Goal: Transaction & Acquisition: Purchase product/service

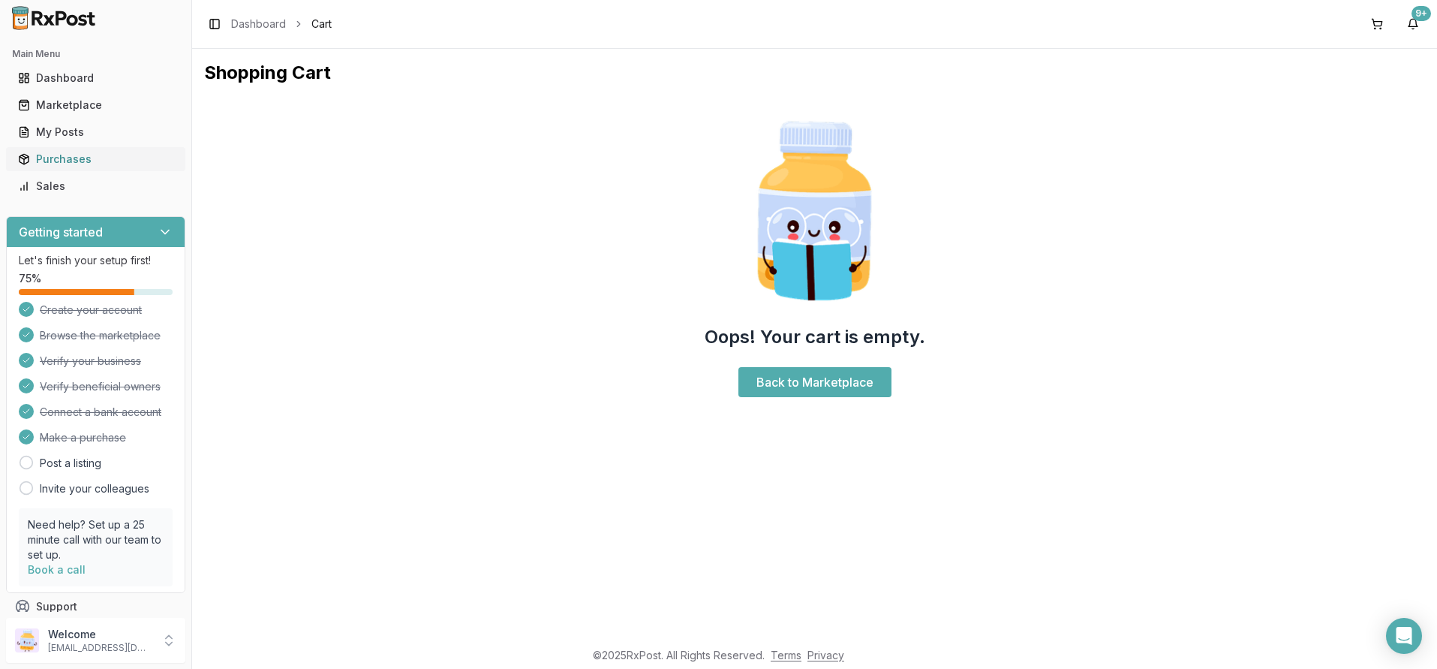
click at [62, 158] on div "Purchases" at bounding box center [95, 159] width 155 height 15
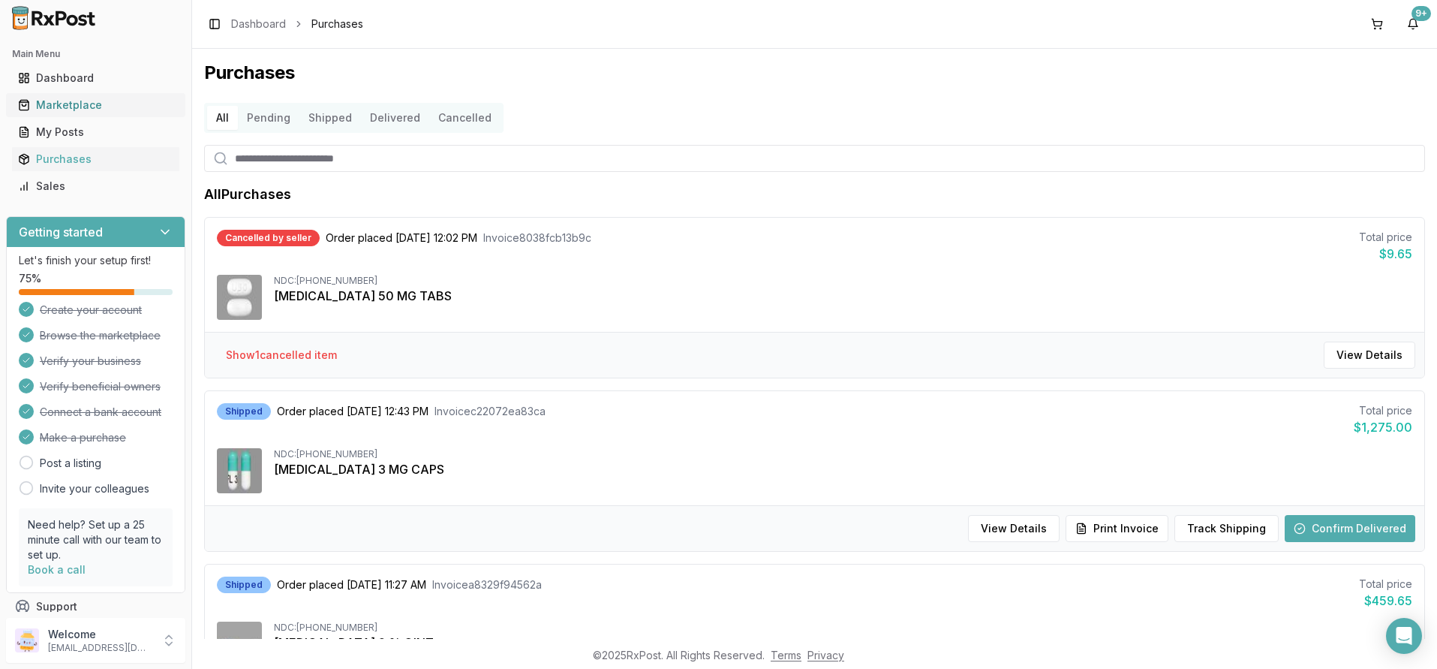
click at [55, 105] on div "Marketplace" at bounding box center [95, 105] width 155 height 15
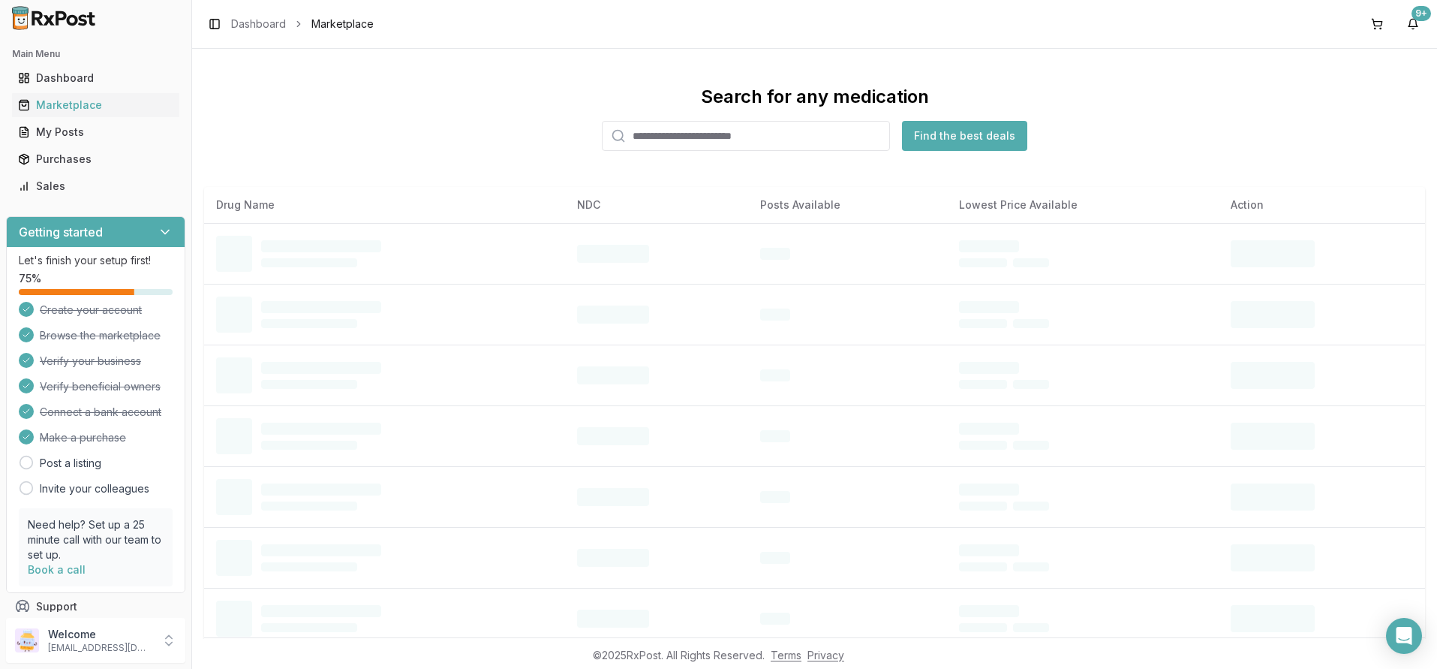
click at [626, 135] on input "search" at bounding box center [746, 136] width 288 height 30
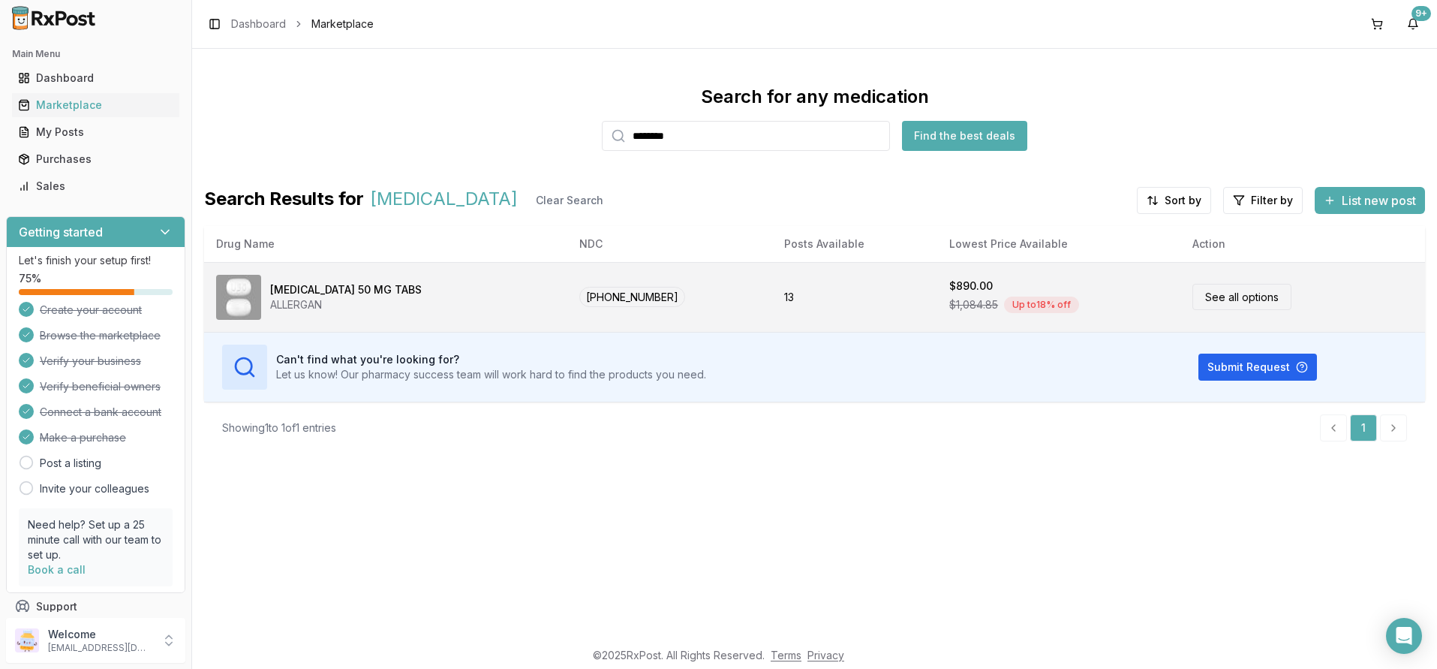
type input "*******"
click at [1209, 299] on link "See all options" at bounding box center [1241, 297] width 99 height 26
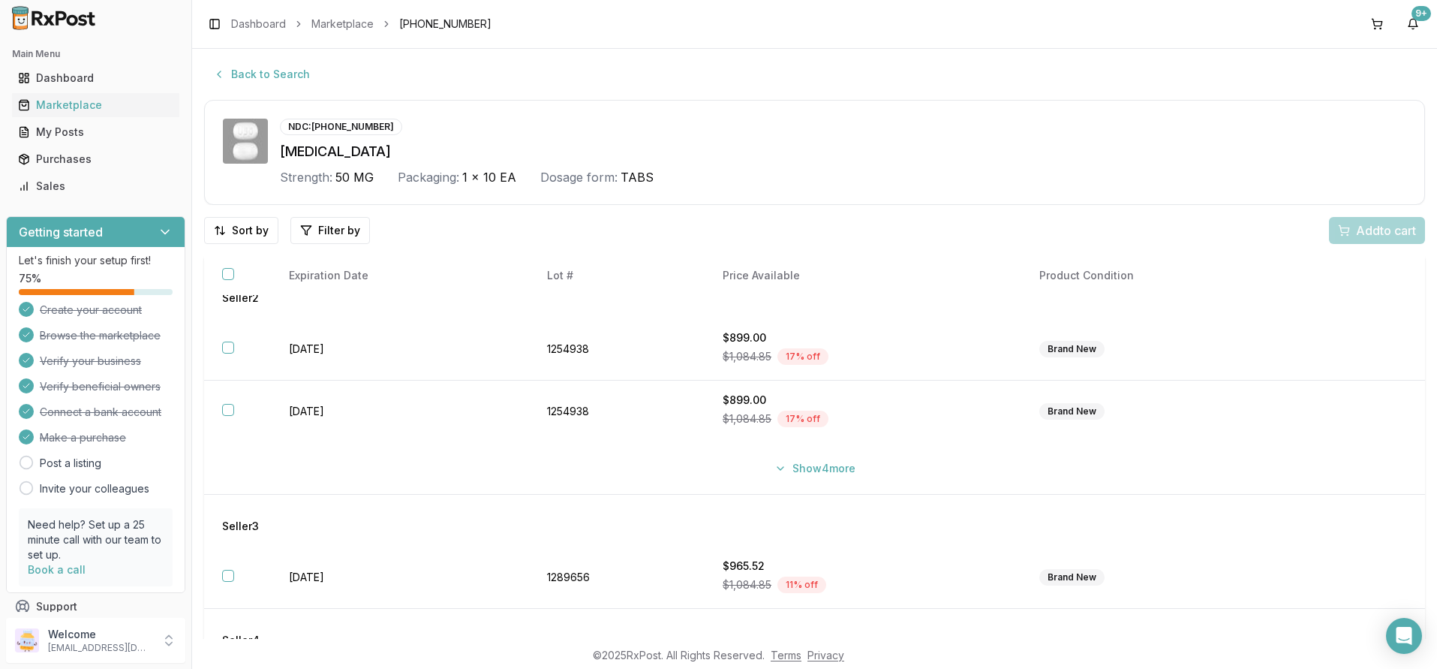
scroll to position [289, 0]
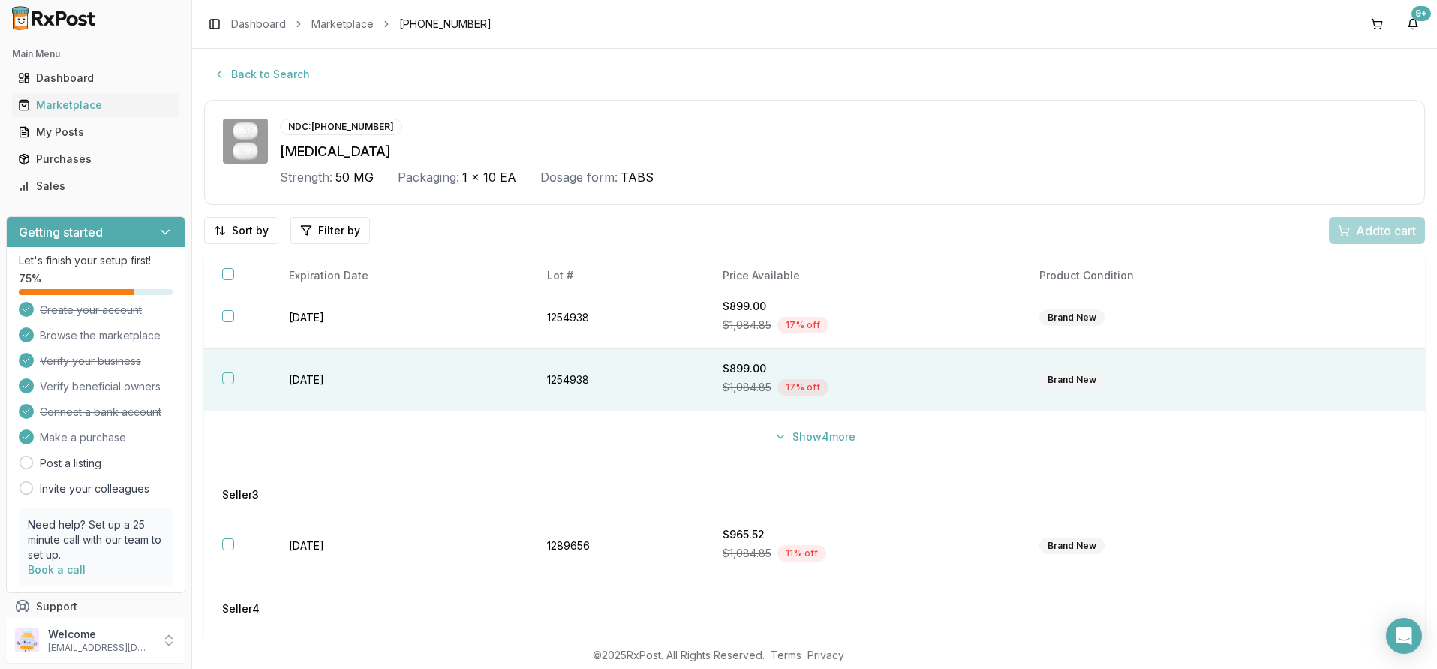
click at [227, 380] on button "button" at bounding box center [228, 378] width 12 height 12
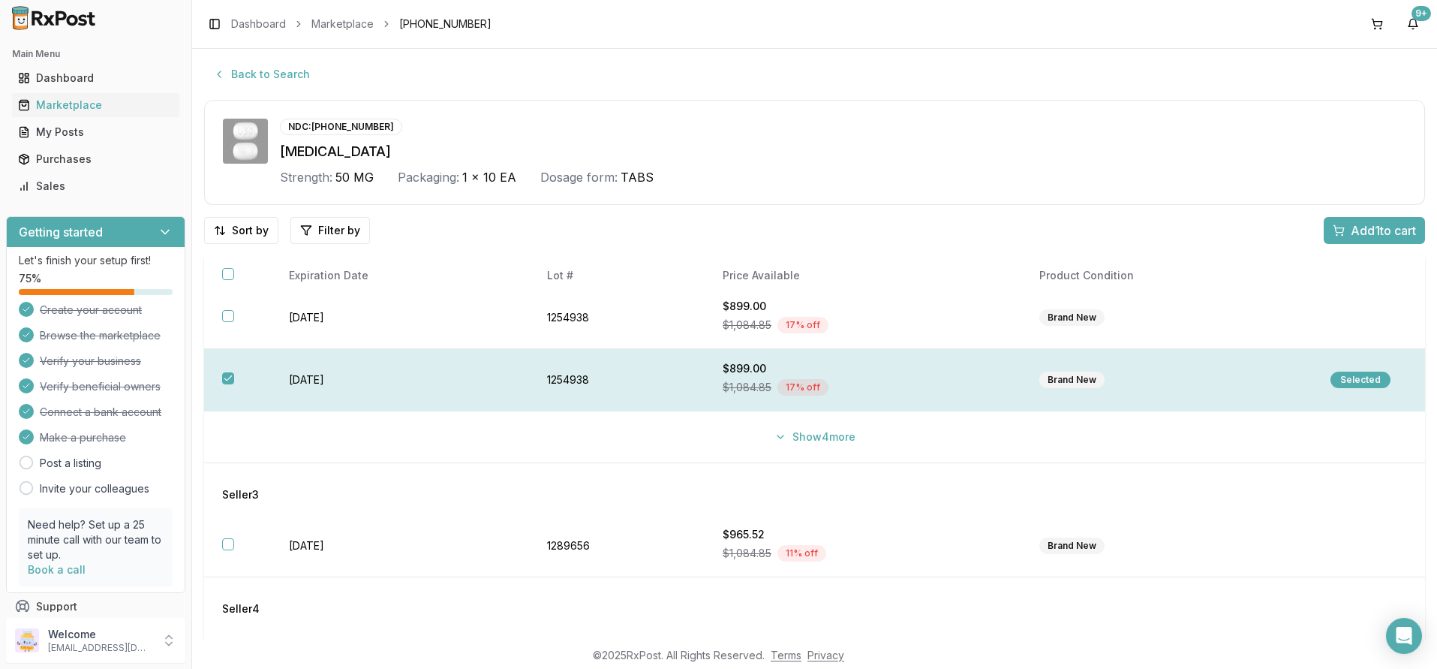
click at [1355, 383] on div "Selected" at bounding box center [1360, 379] width 60 height 17
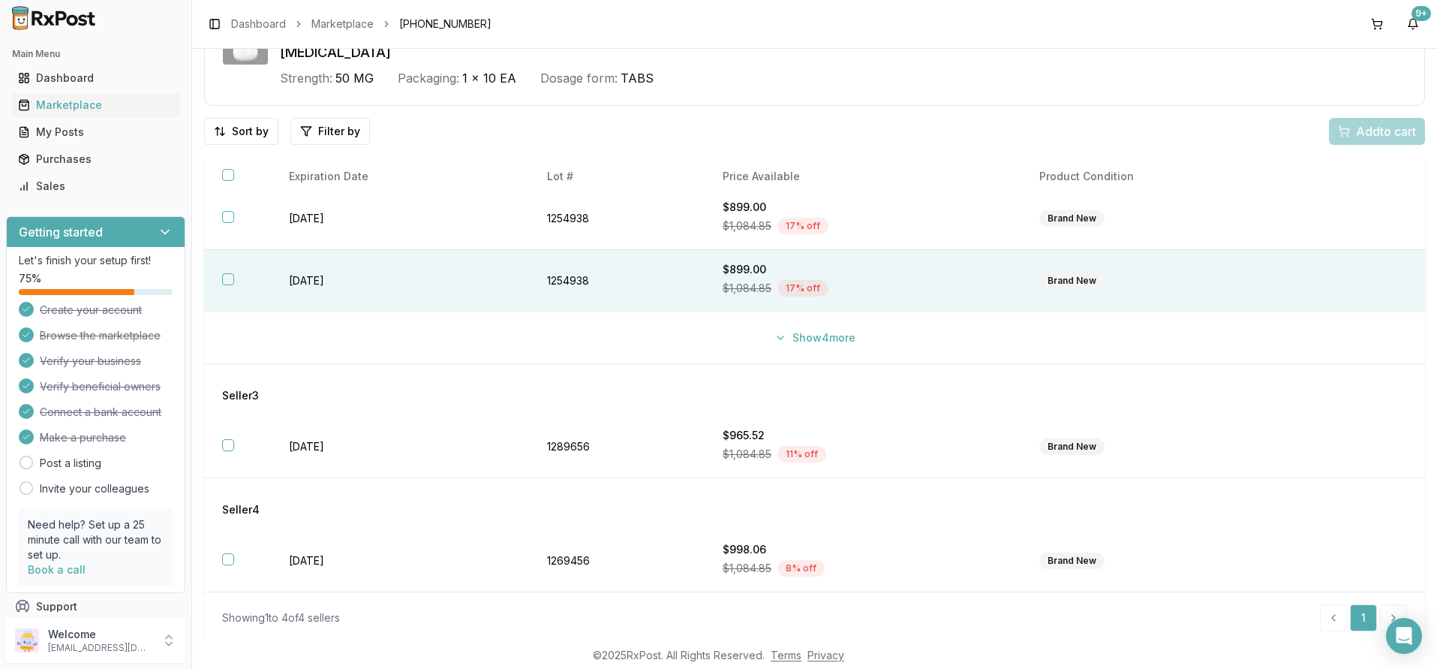
scroll to position [104, 0]
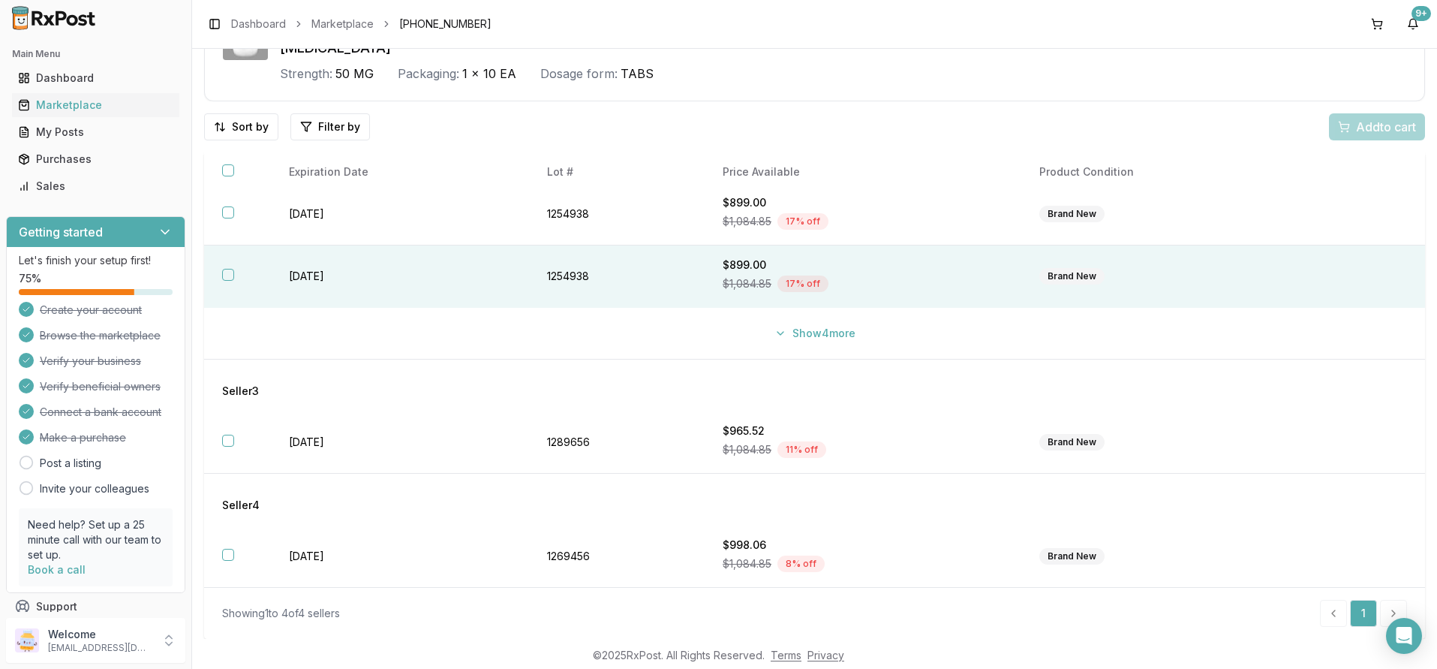
click at [226, 275] on button "button" at bounding box center [228, 275] width 12 height 12
click at [1369, 124] on span "Add 1 to cart" at bounding box center [1383, 127] width 65 height 18
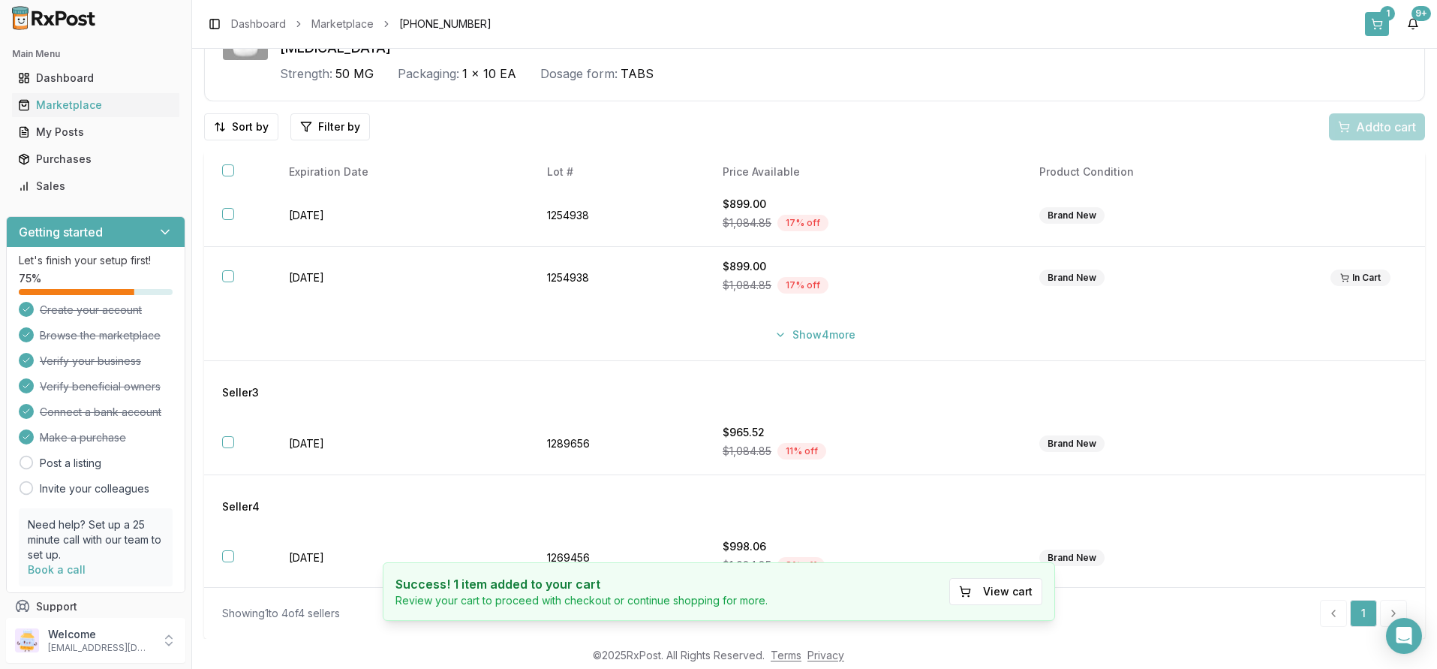
click at [1377, 23] on button "1" at bounding box center [1377, 24] width 24 height 24
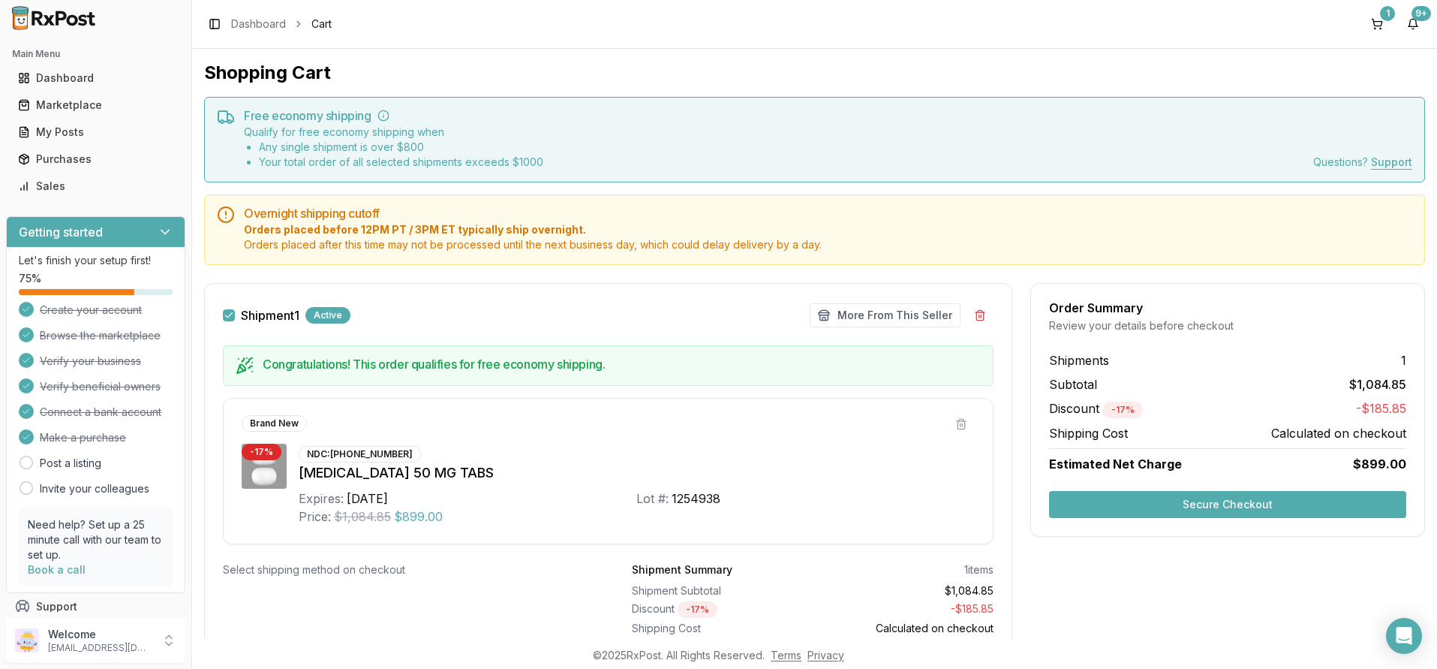
click at [1225, 503] on button "Secure Checkout" at bounding box center [1227, 504] width 357 height 27
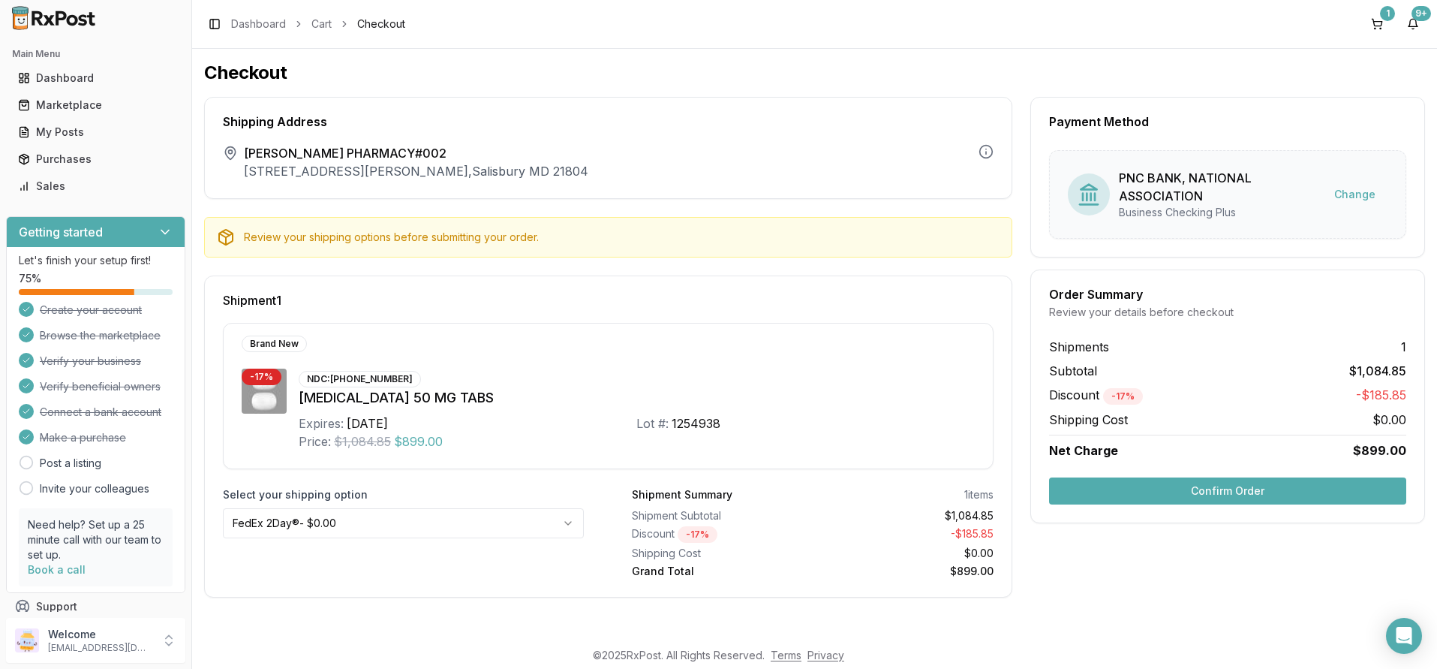
click at [1225, 489] on button "Confirm Order" at bounding box center [1227, 490] width 357 height 27
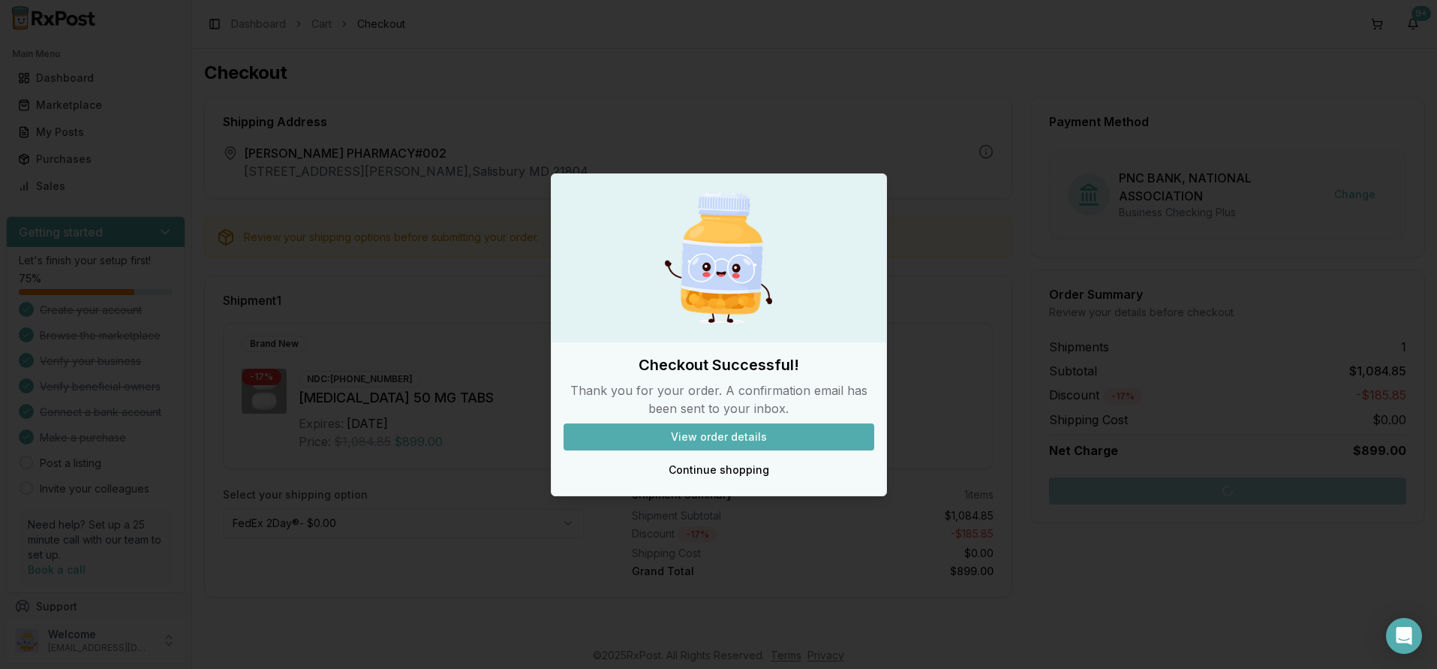
click at [683, 437] on button "View order details" at bounding box center [718, 436] width 311 height 27
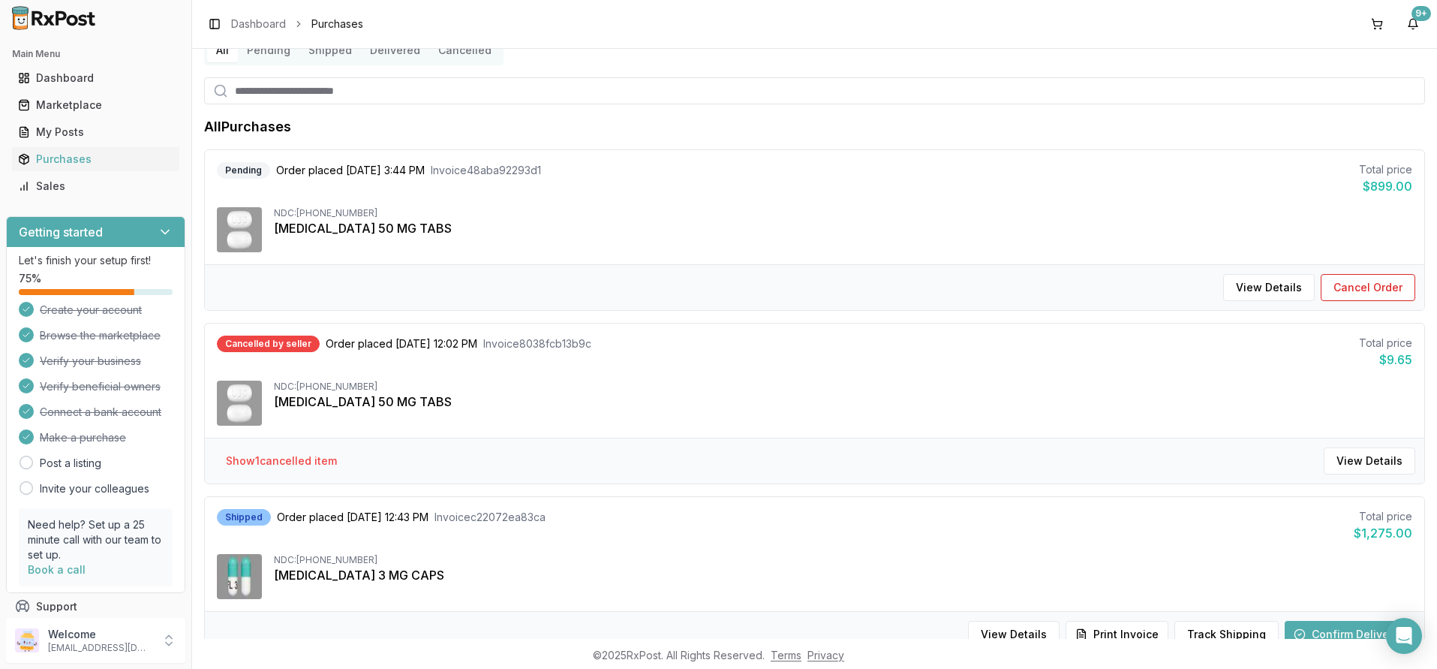
scroll to position [150, 0]
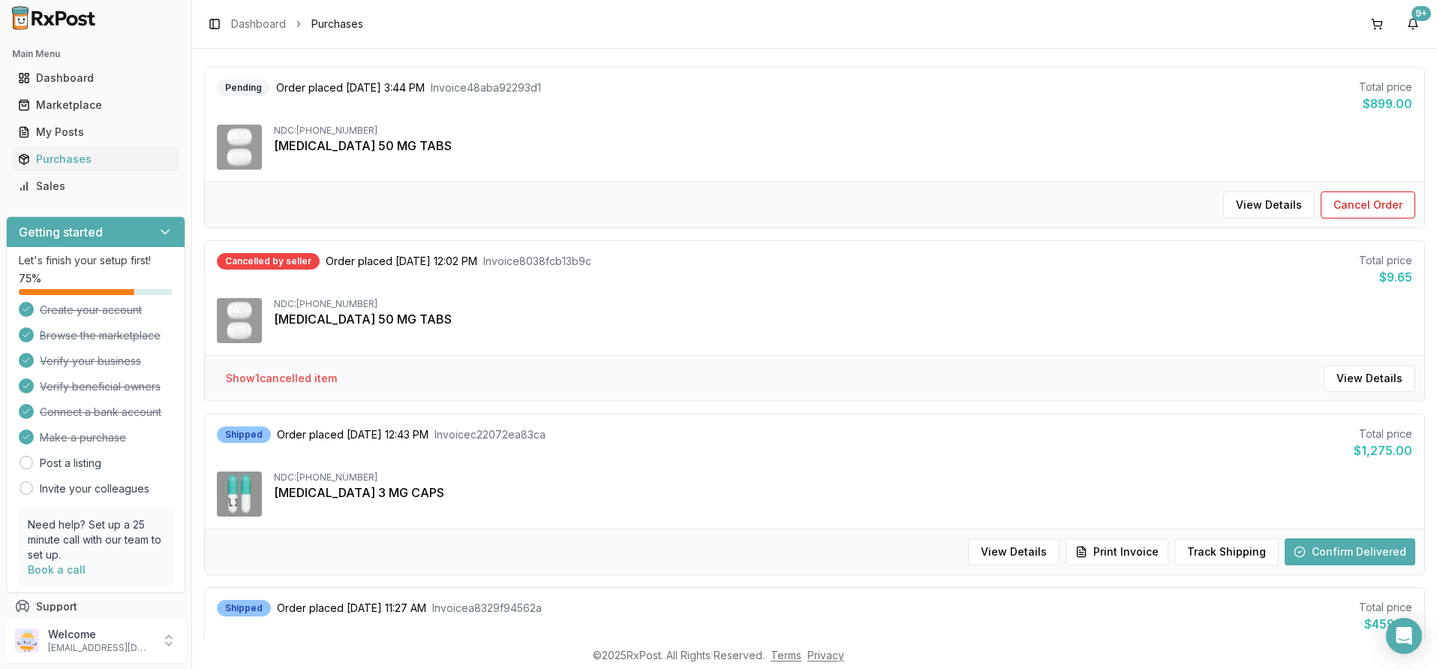
click at [1333, 551] on button "Confirm Delivered" at bounding box center [1350, 551] width 131 height 27
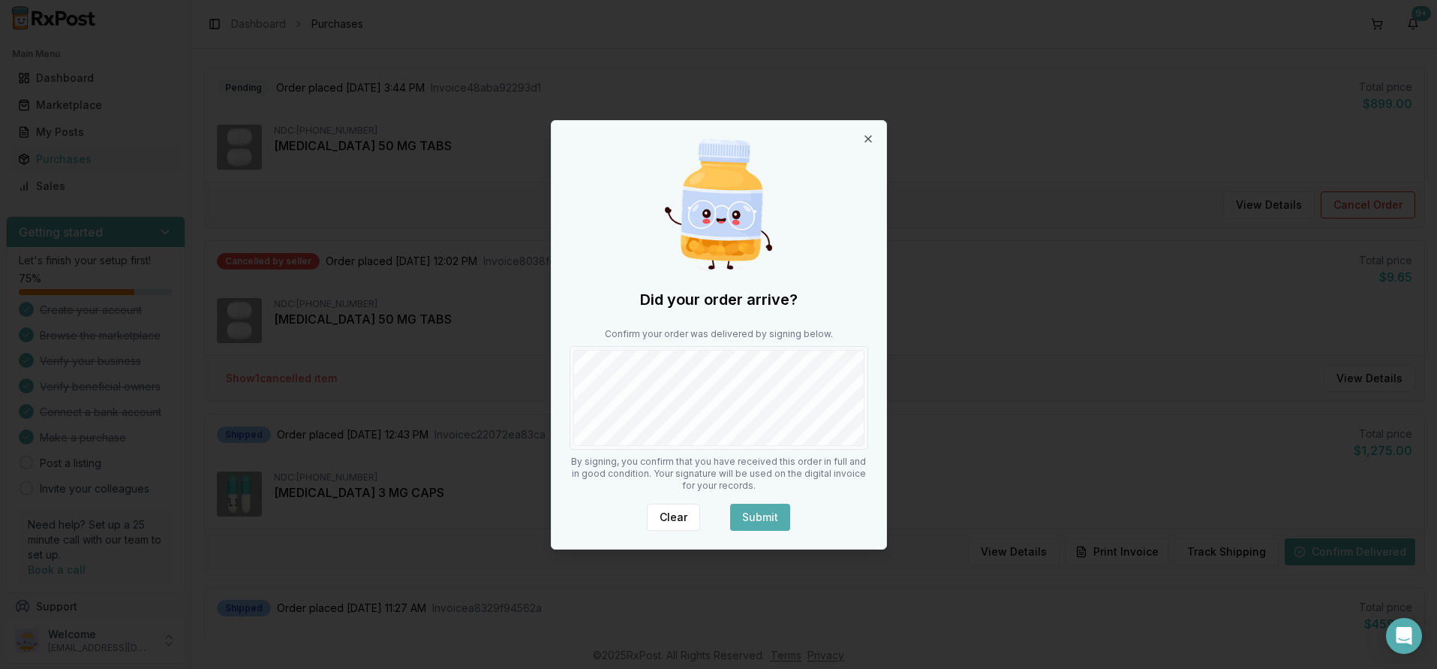
click at [766, 519] on button "Submit" at bounding box center [760, 516] width 60 height 27
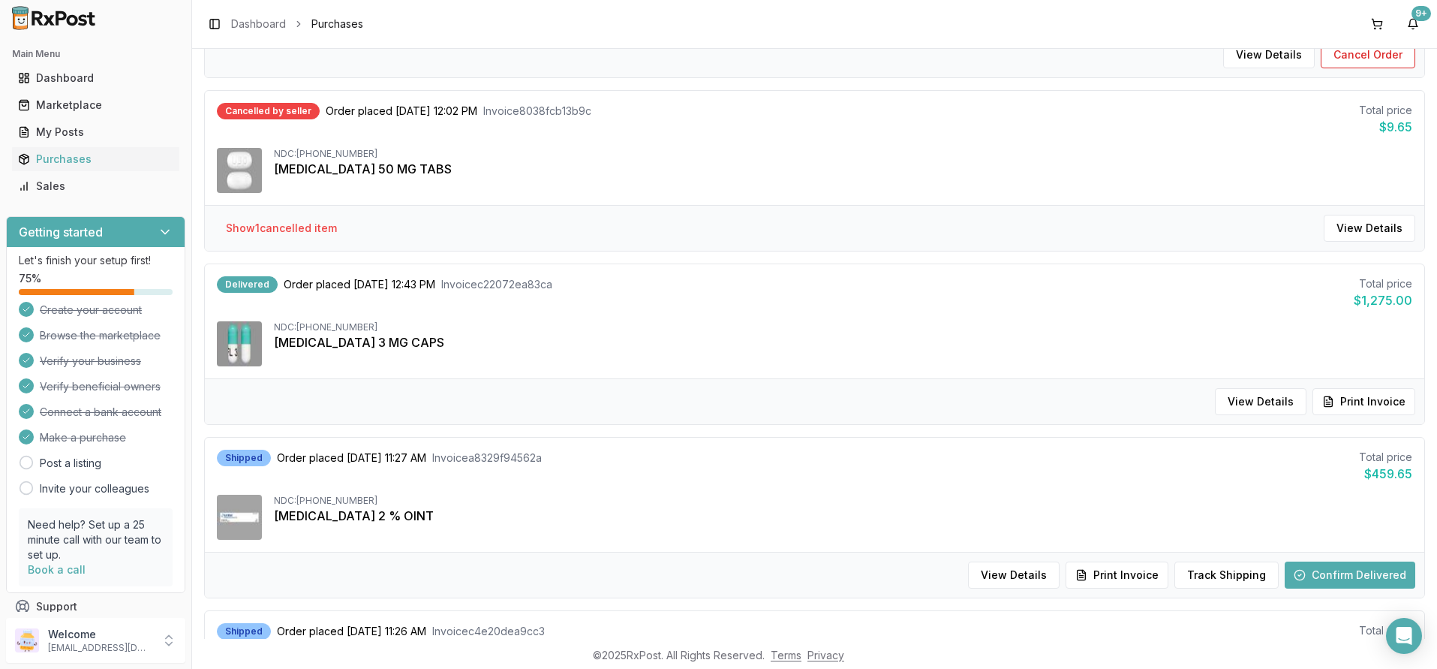
scroll to position [375, 0]
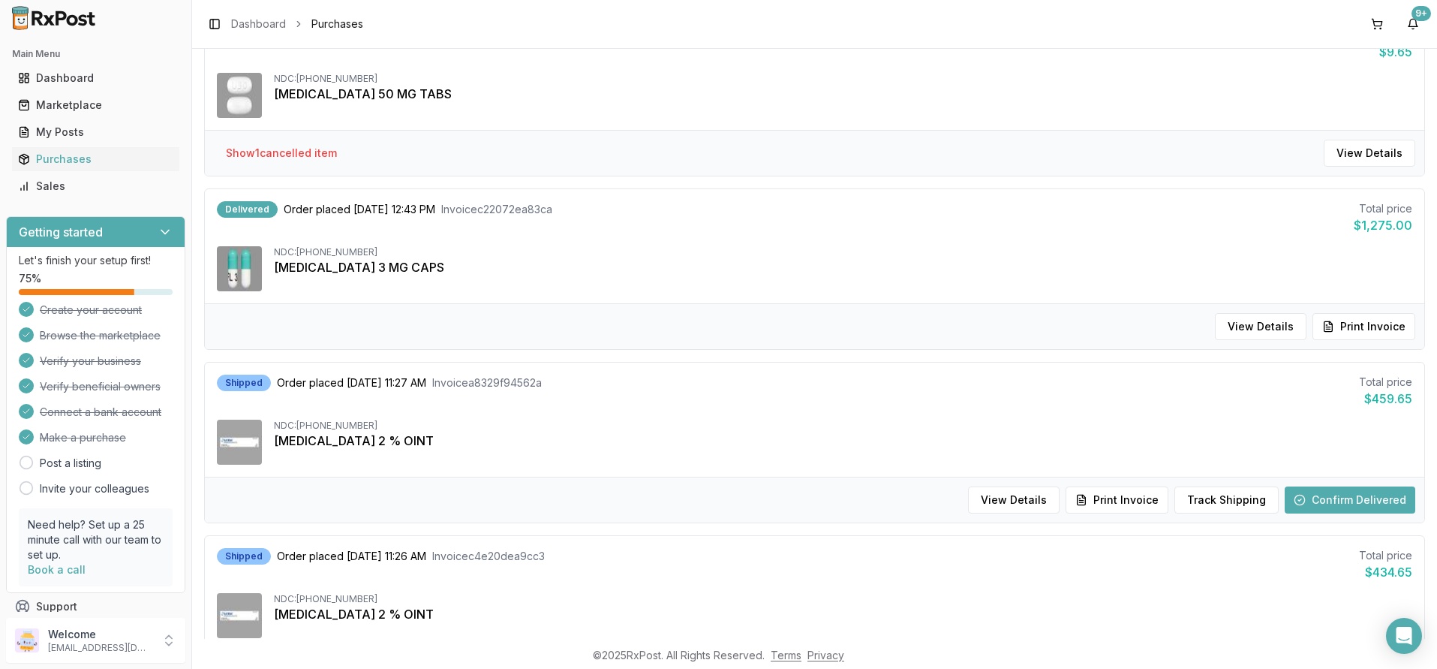
click at [1333, 501] on button "Confirm Delivered" at bounding box center [1350, 499] width 131 height 27
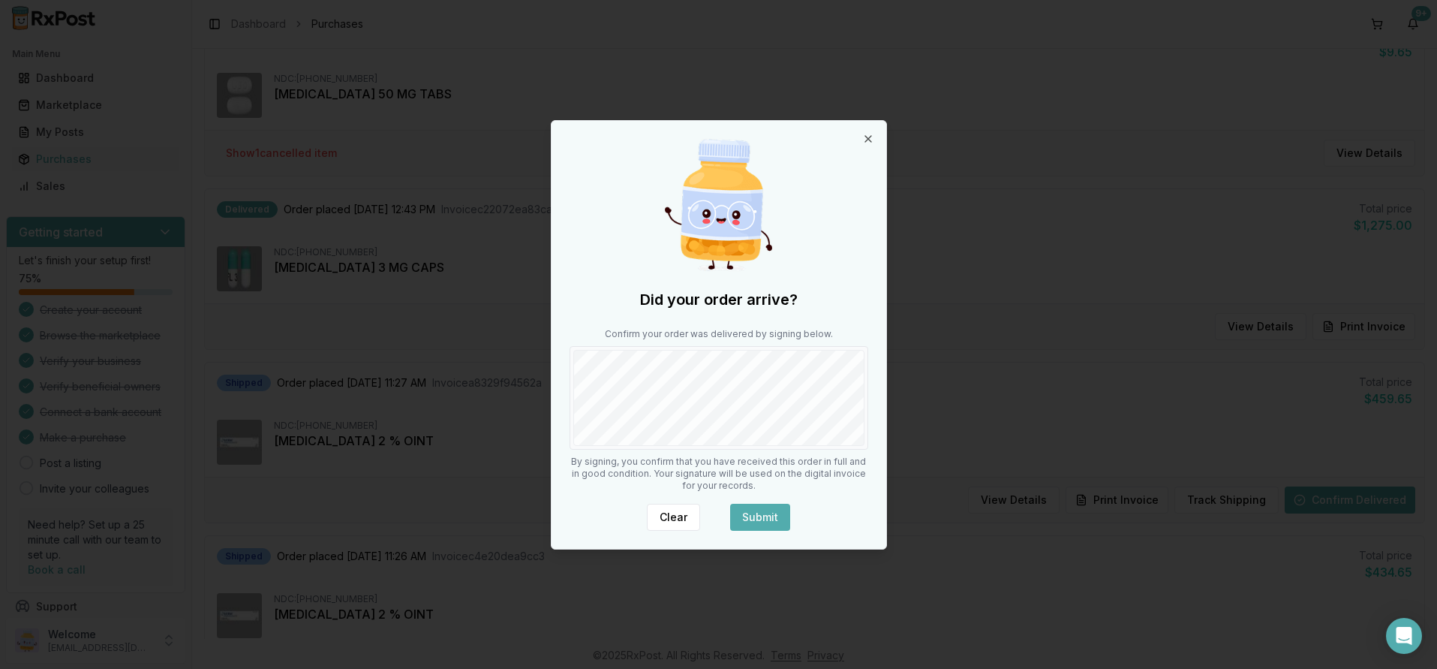
click at [762, 512] on button "Submit" at bounding box center [760, 516] width 60 height 27
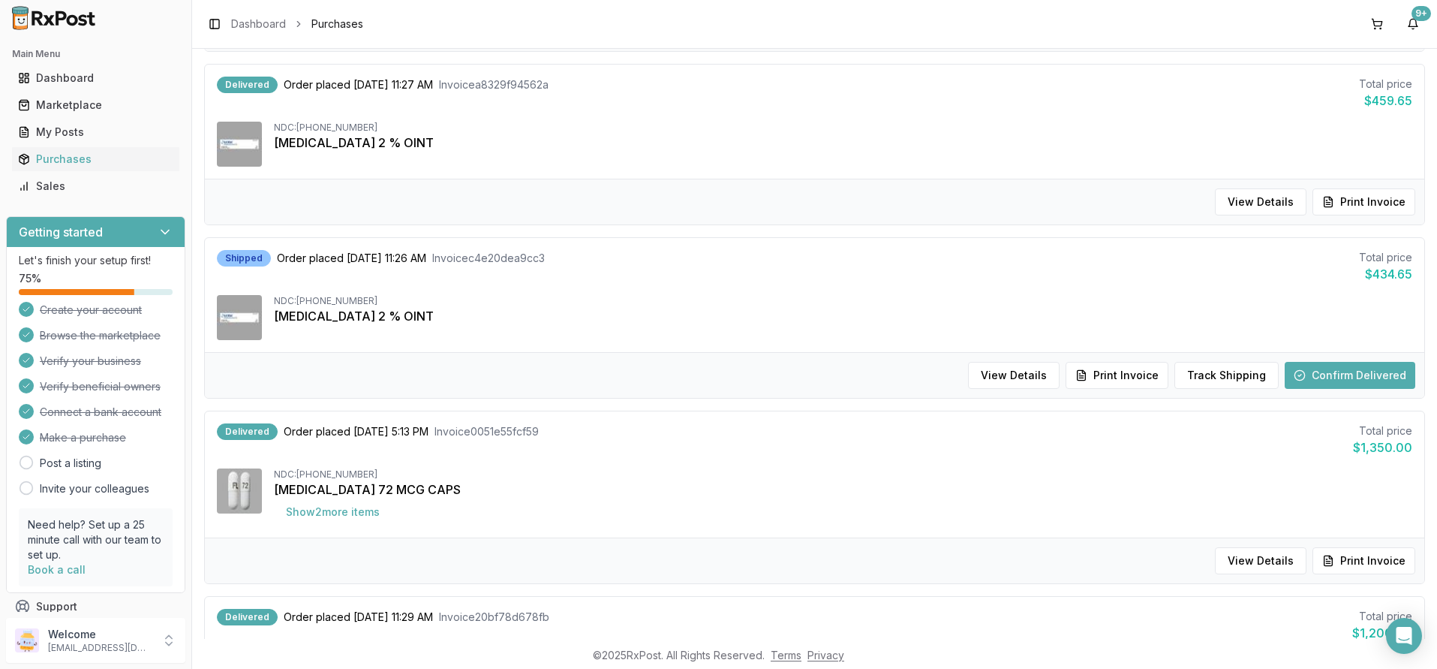
scroll to position [675, 0]
click at [1337, 369] on button "Confirm Delivered" at bounding box center [1350, 372] width 131 height 27
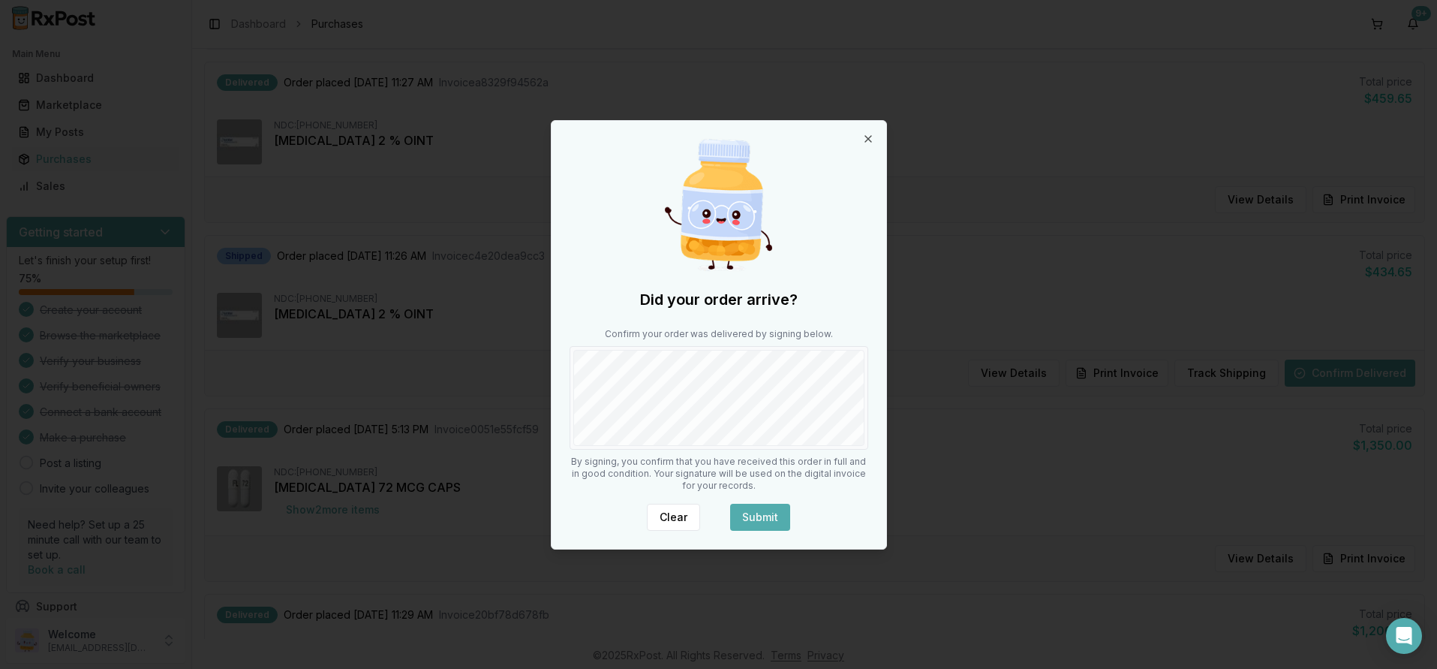
click at [765, 518] on button "Submit" at bounding box center [760, 516] width 60 height 27
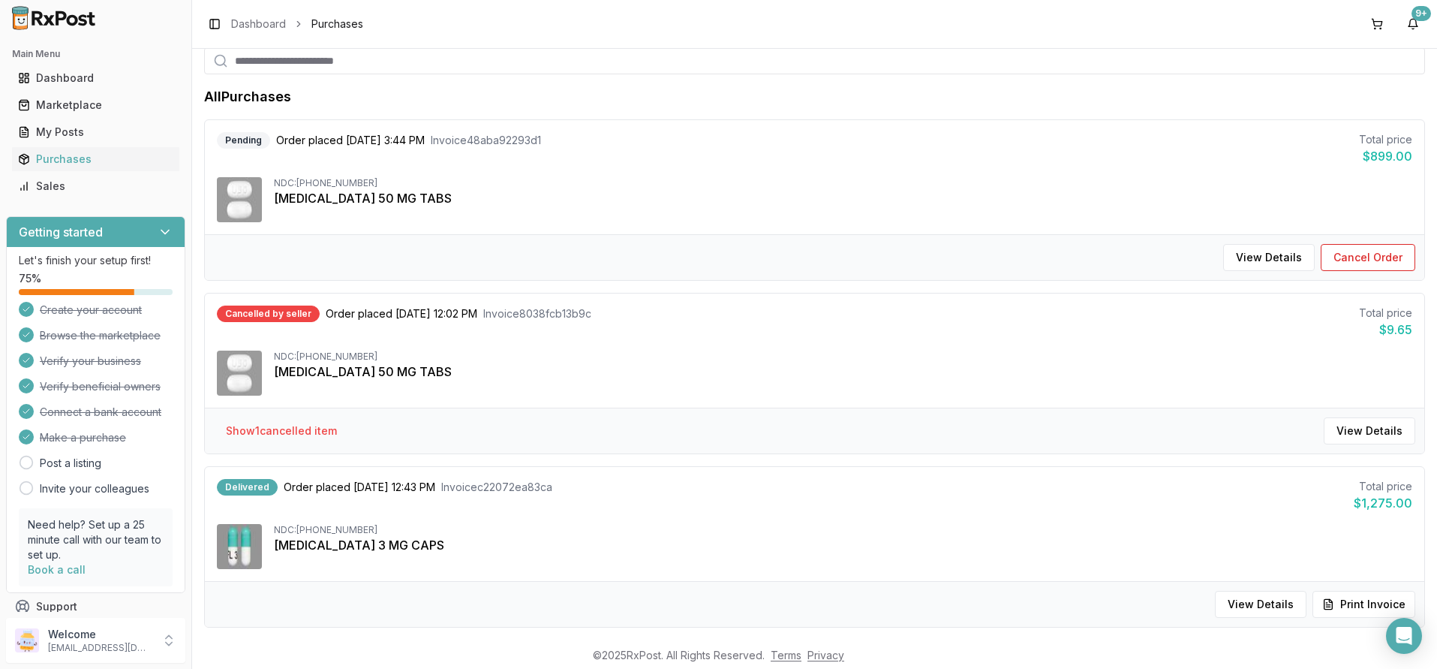
scroll to position [0, 0]
